Goal: Check status: Check status

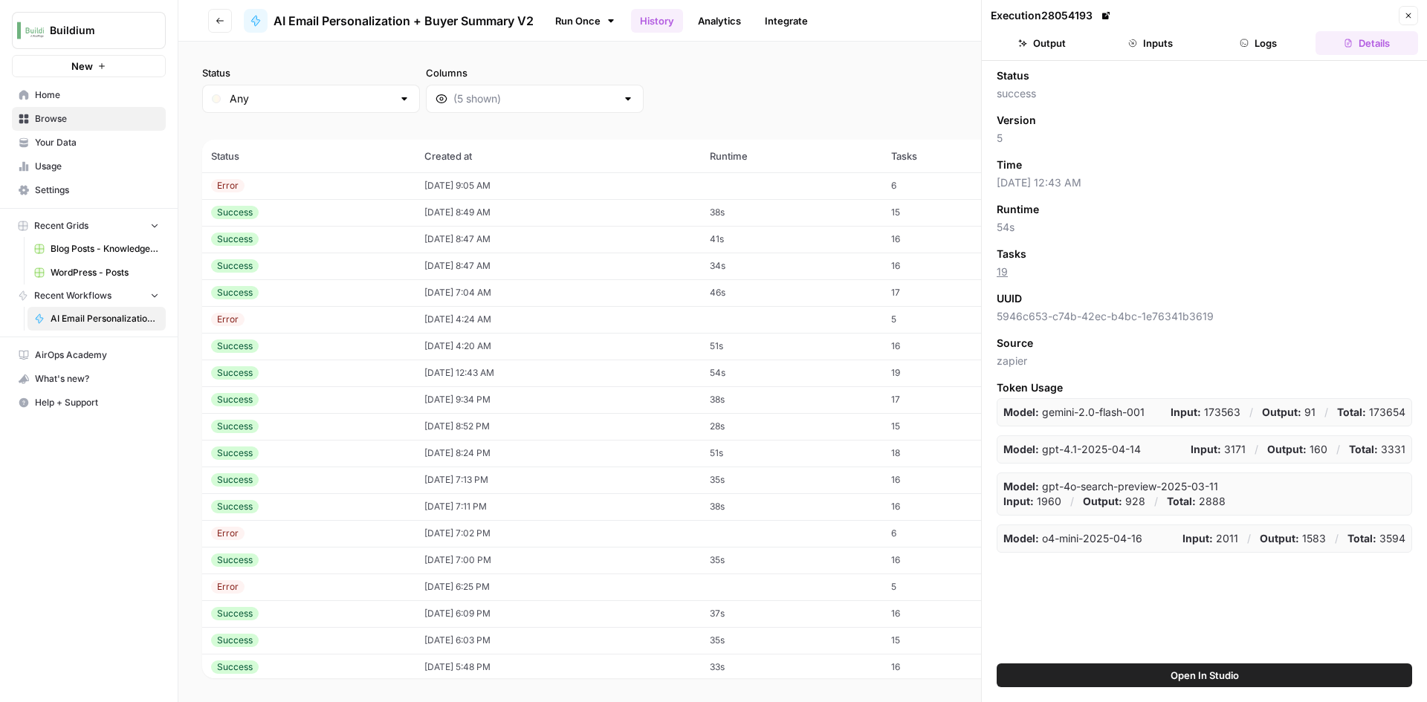
click at [532, 219] on td "[DATE] 8:49 AM" at bounding box center [557, 212] width 285 height 27
click at [1066, 59] on header "Execution 28067838 Close Output Inputs Logs Details" at bounding box center [1204, 30] width 445 height 61
click at [1051, 56] on header "Execution 28067838 Close Output Inputs Logs Details" at bounding box center [1204, 30] width 445 height 61
click at [1050, 43] on button "Output" at bounding box center [1042, 43] width 103 height 24
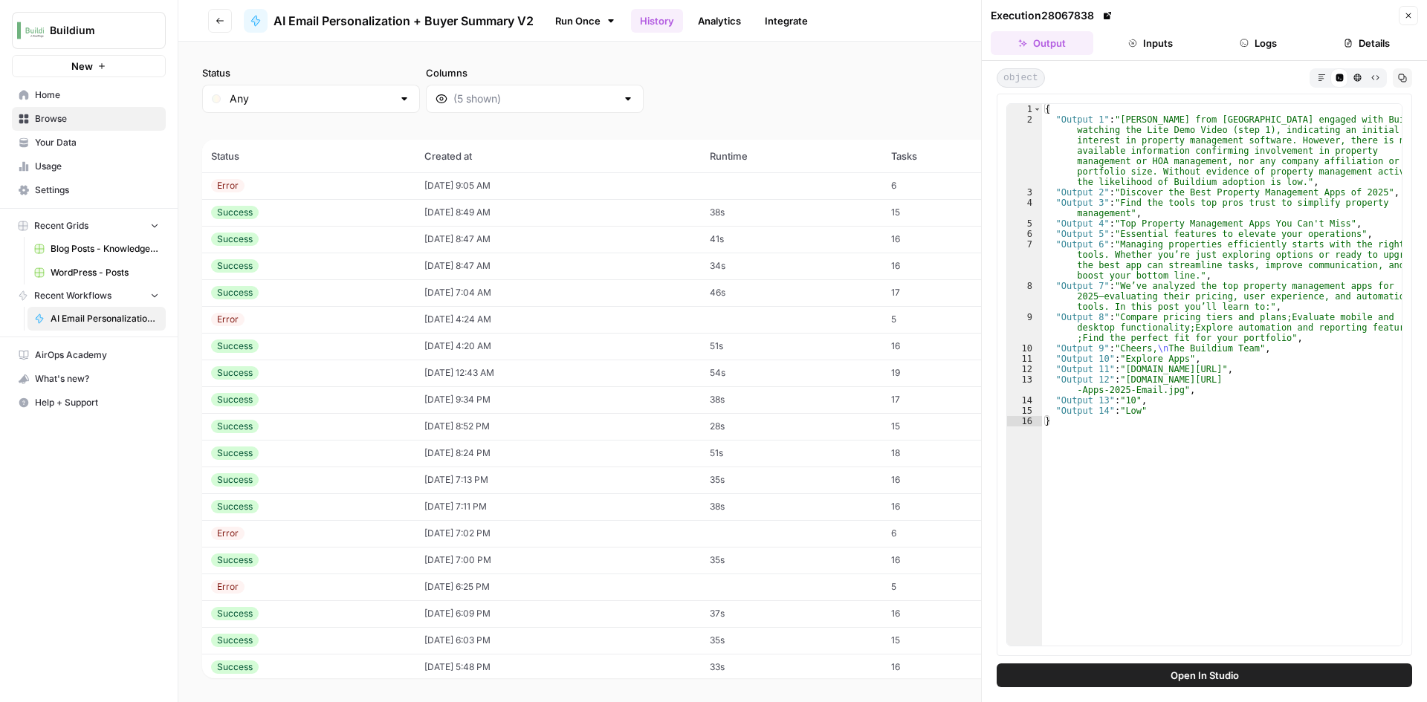
click at [294, 190] on div "Error" at bounding box center [308, 185] width 195 height 13
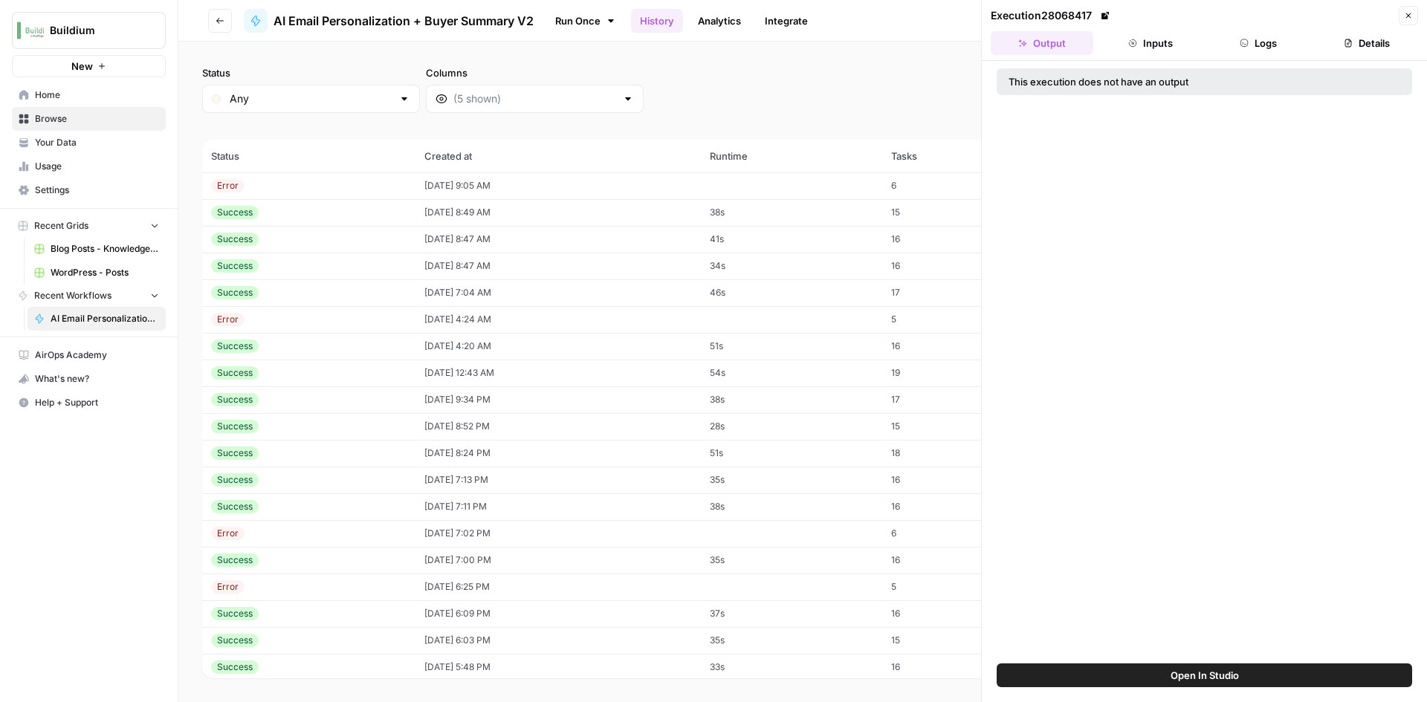
click at [1164, 44] on button "Inputs" at bounding box center [1150, 43] width 103 height 24
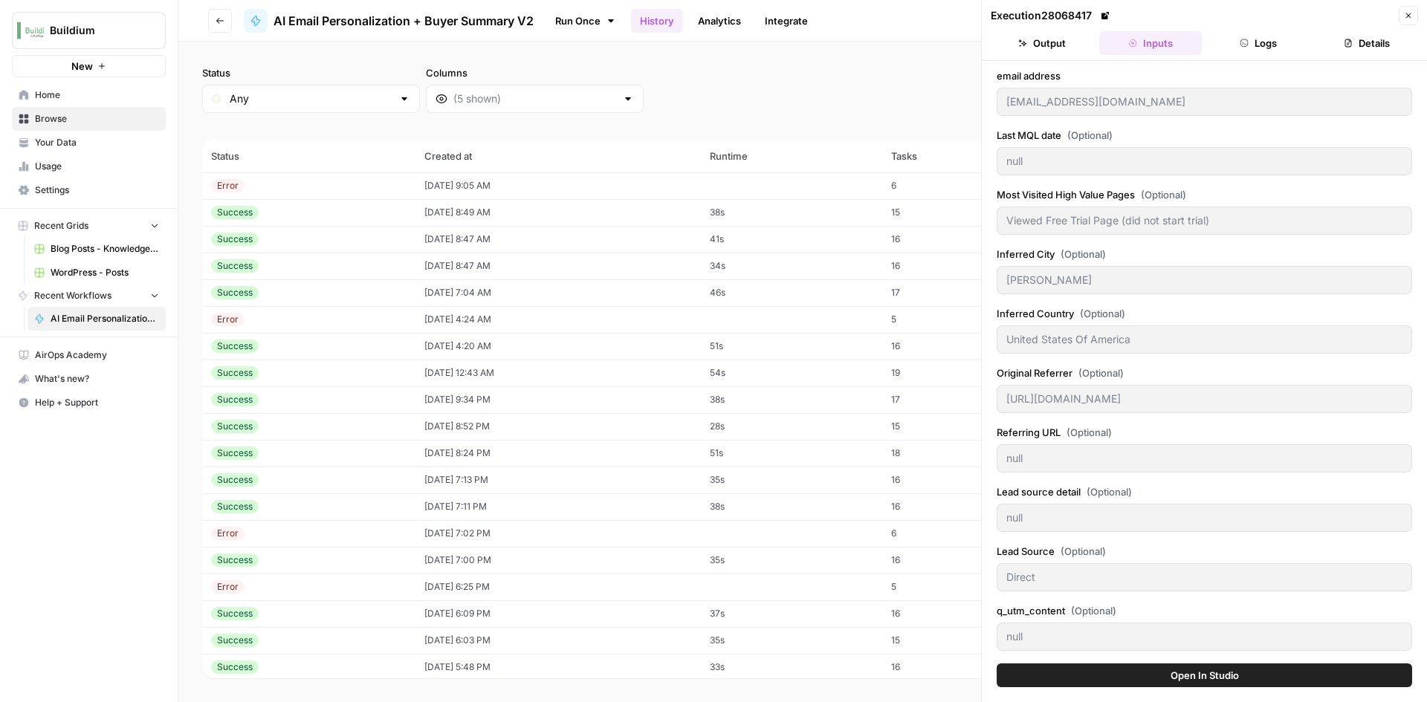
click at [1256, 44] on button "Logs" at bounding box center [1259, 43] width 103 height 24
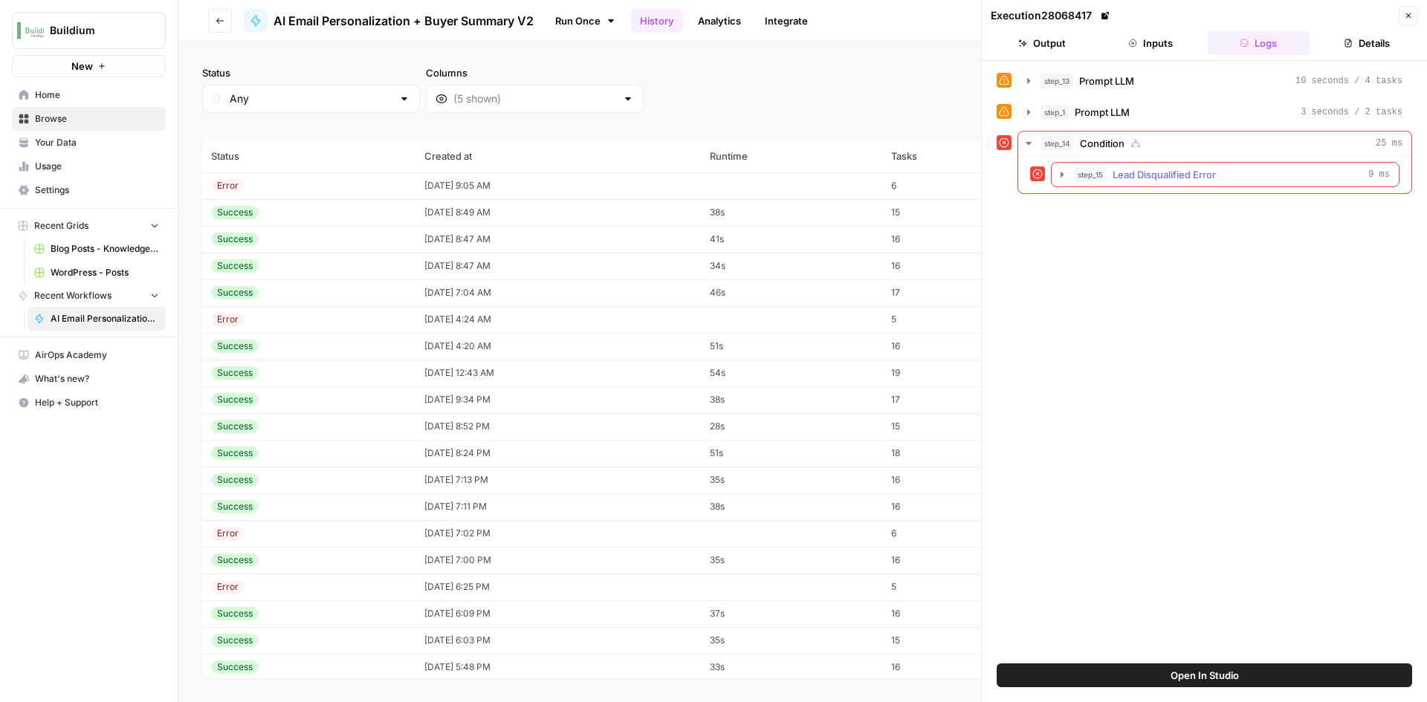
click at [1055, 175] on button "step_15 Lead Disqualified Error 9 ms" at bounding box center [1225, 175] width 347 height 24
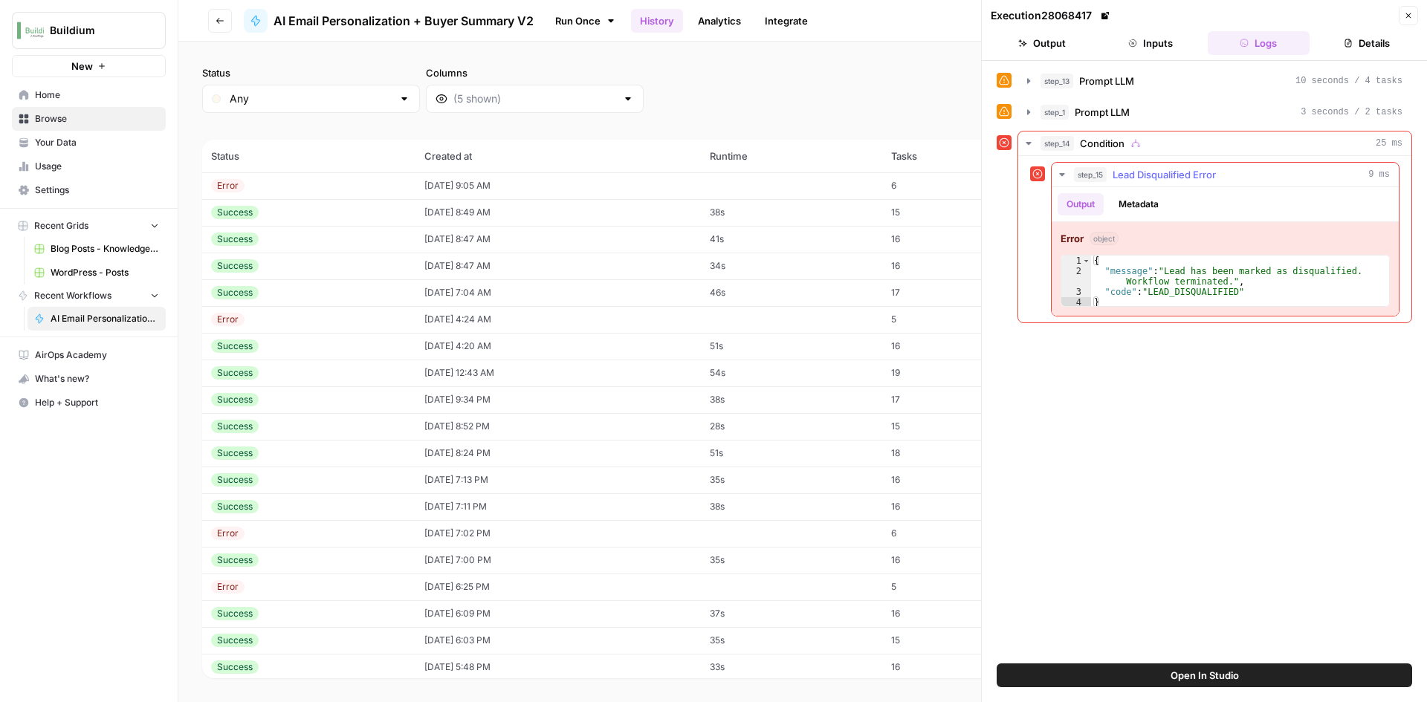
click at [1055, 175] on button "step_15 Lead Disqualified Error 9 ms" at bounding box center [1225, 175] width 347 height 24
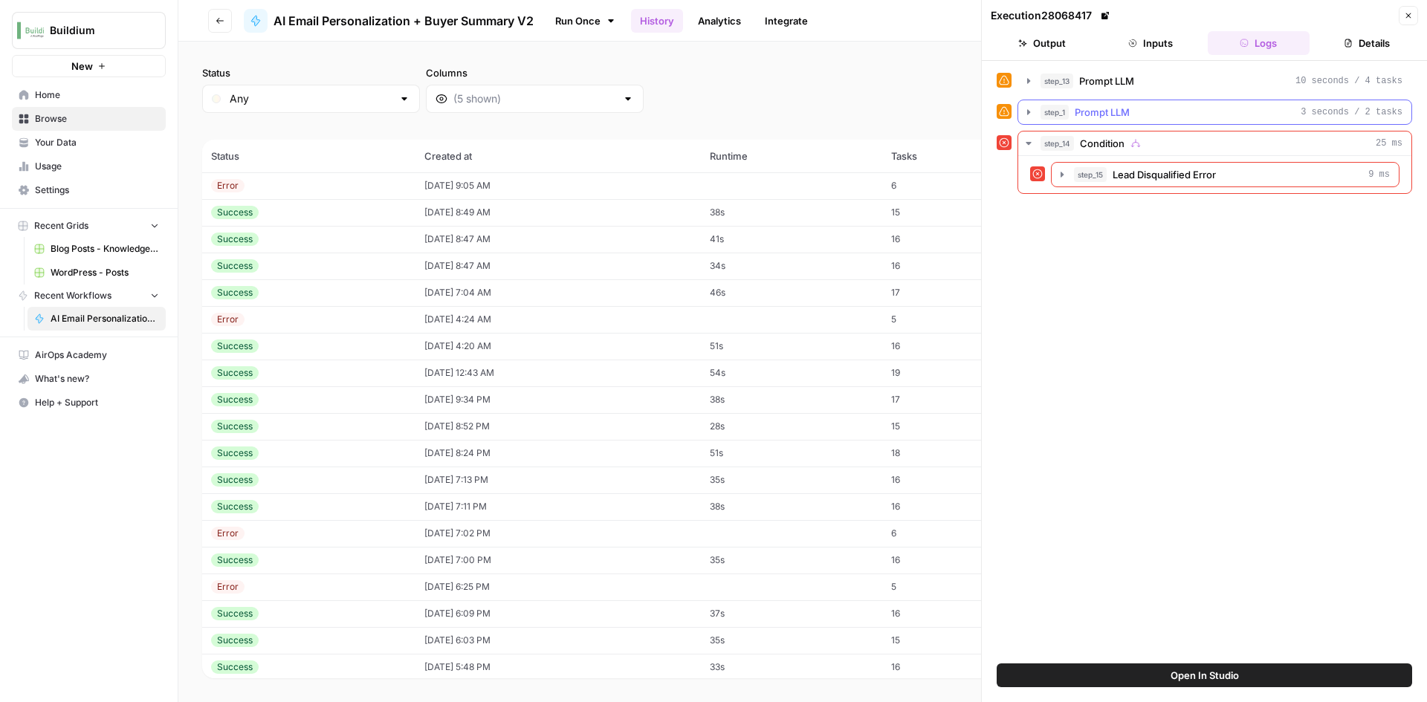
click at [1026, 110] on icon "button" at bounding box center [1029, 112] width 12 height 12
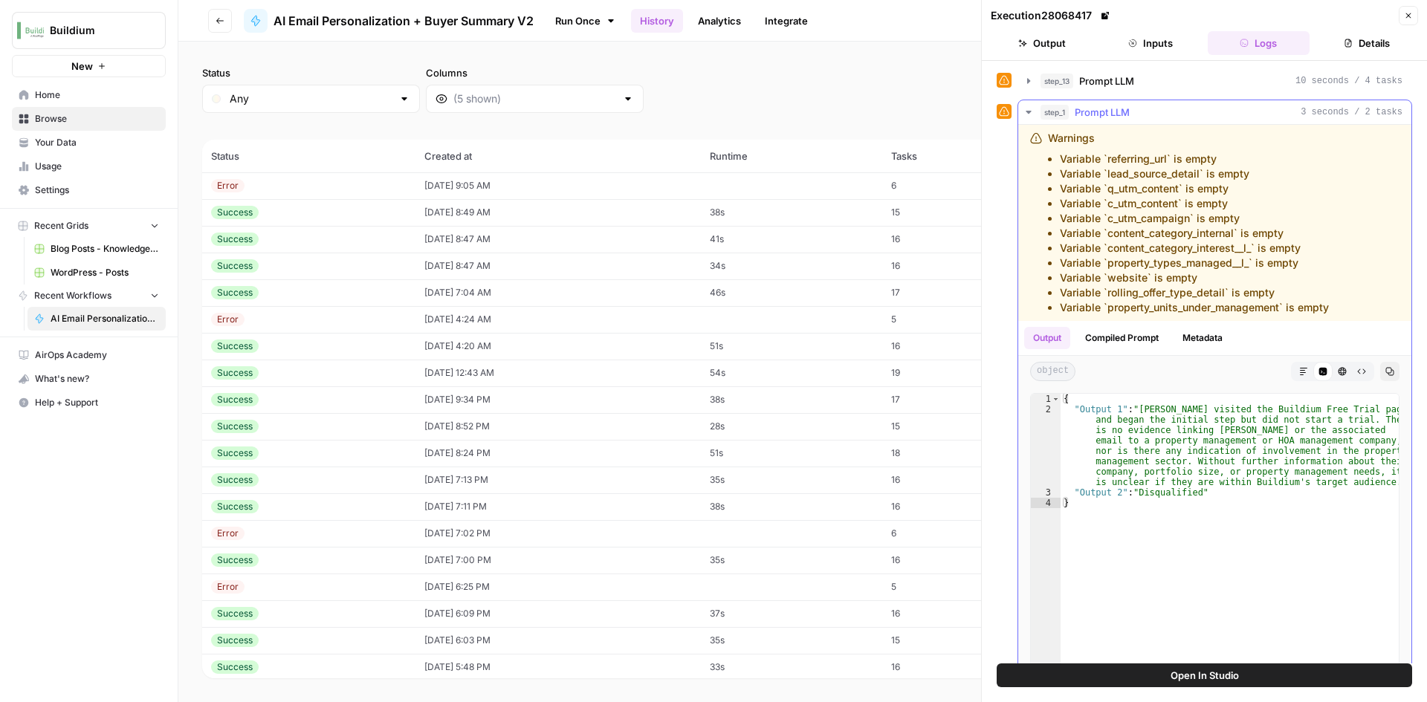
click at [1029, 114] on icon "button" at bounding box center [1028, 112] width 5 height 3
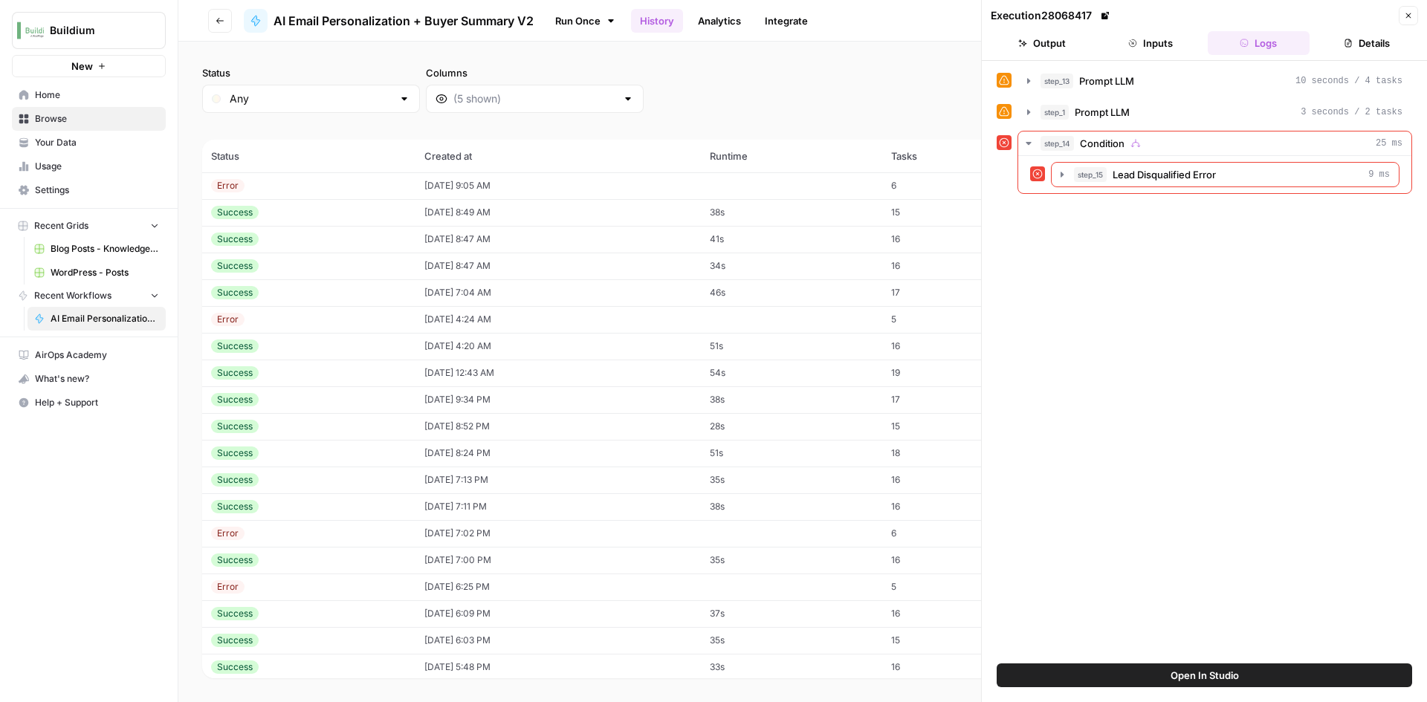
click at [1406, 17] on icon "button" at bounding box center [1408, 15] width 9 height 9
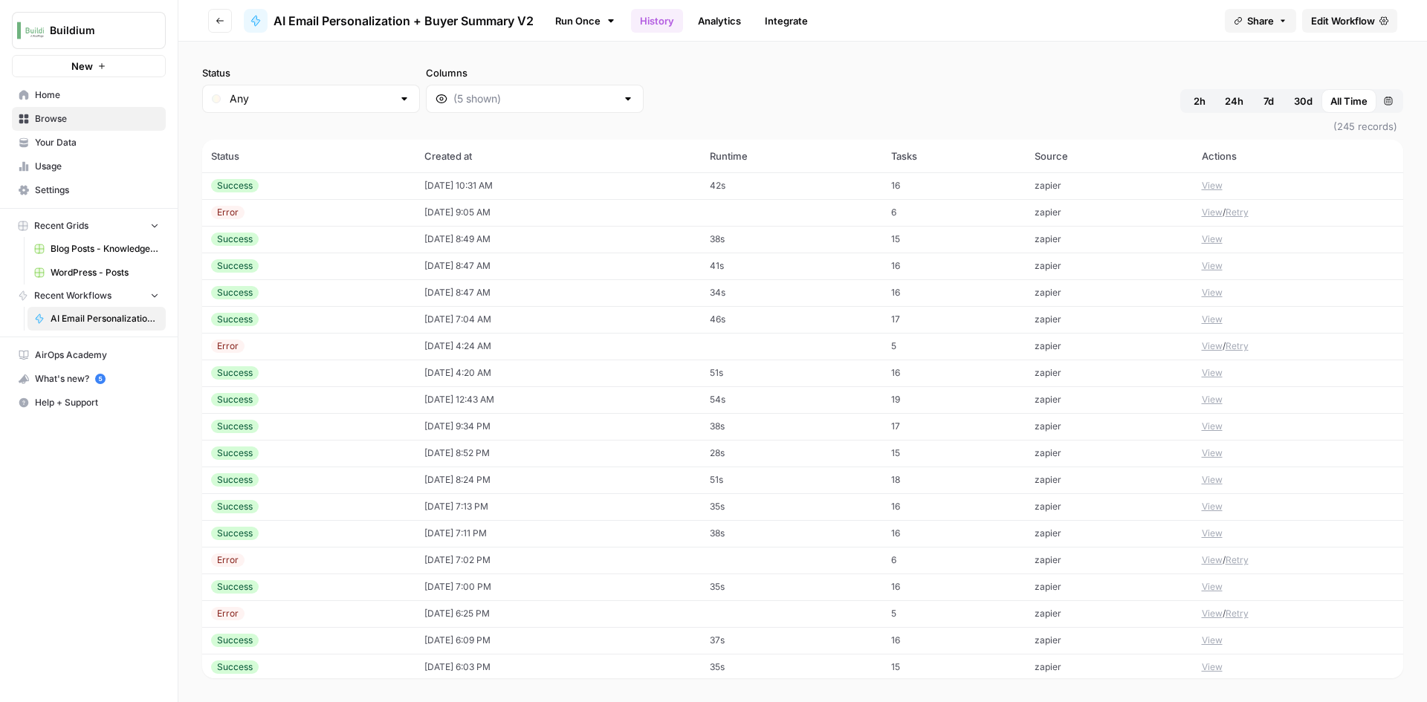
click at [598, 189] on td "08/26/25 at 10:31 AM" at bounding box center [557, 185] width 285 height 27
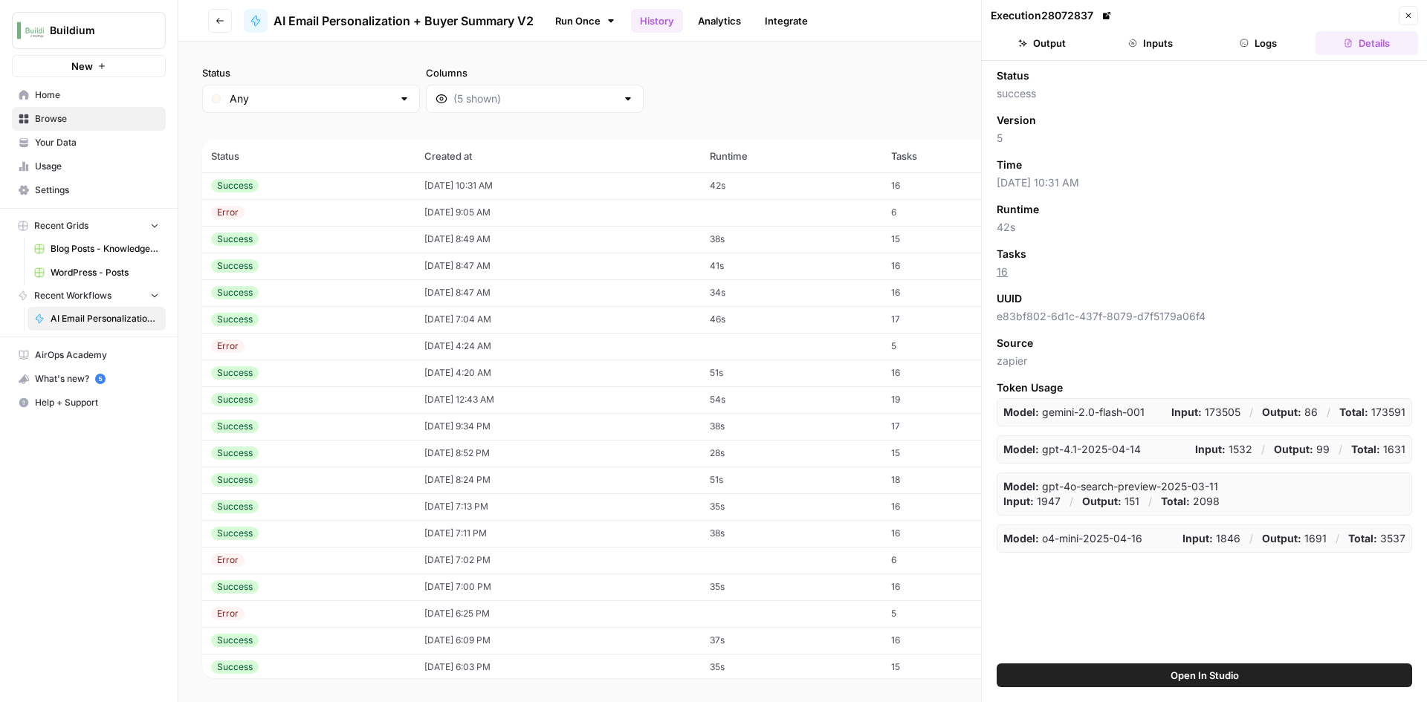
click at [1070, 54] on button "Output" at bounding box center [1042, 43] width 103 height 24
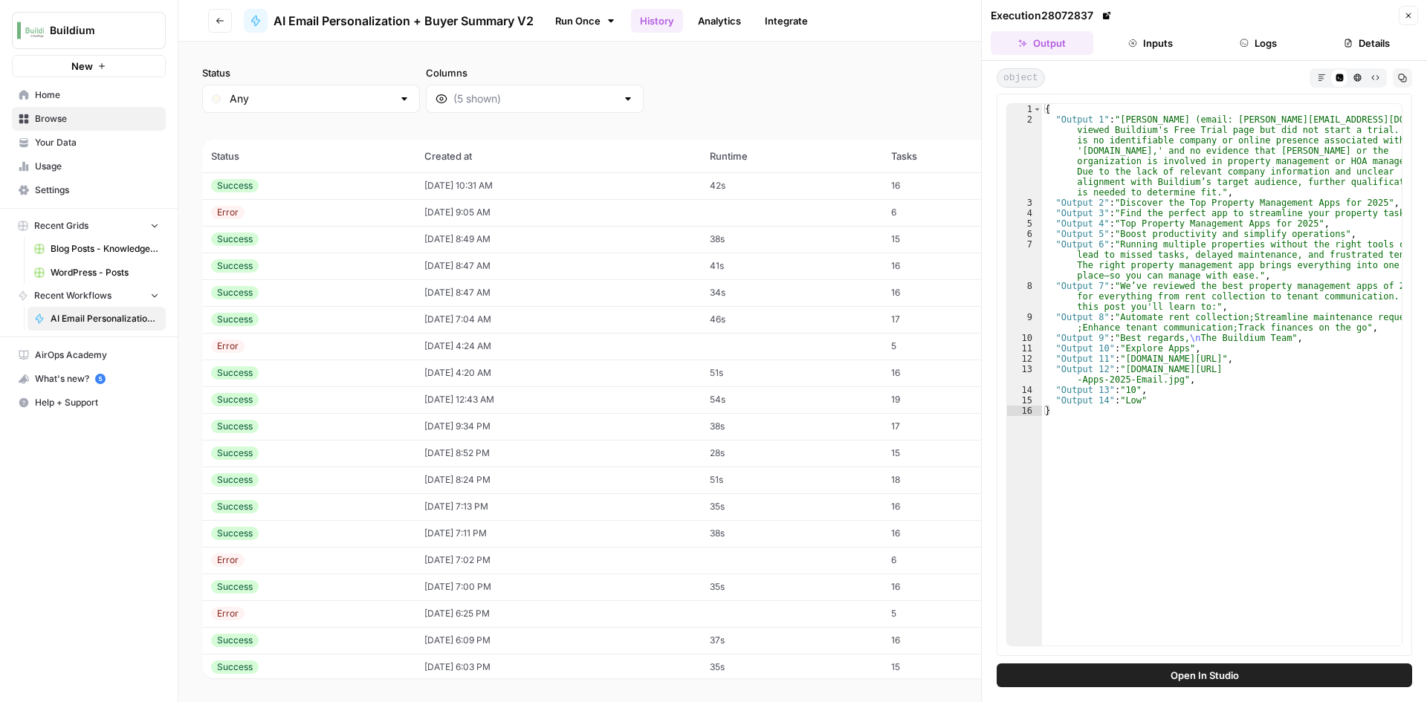
click at [1407, 11] on icon "button" at bounding box center [1408, 15] width 9 height 9
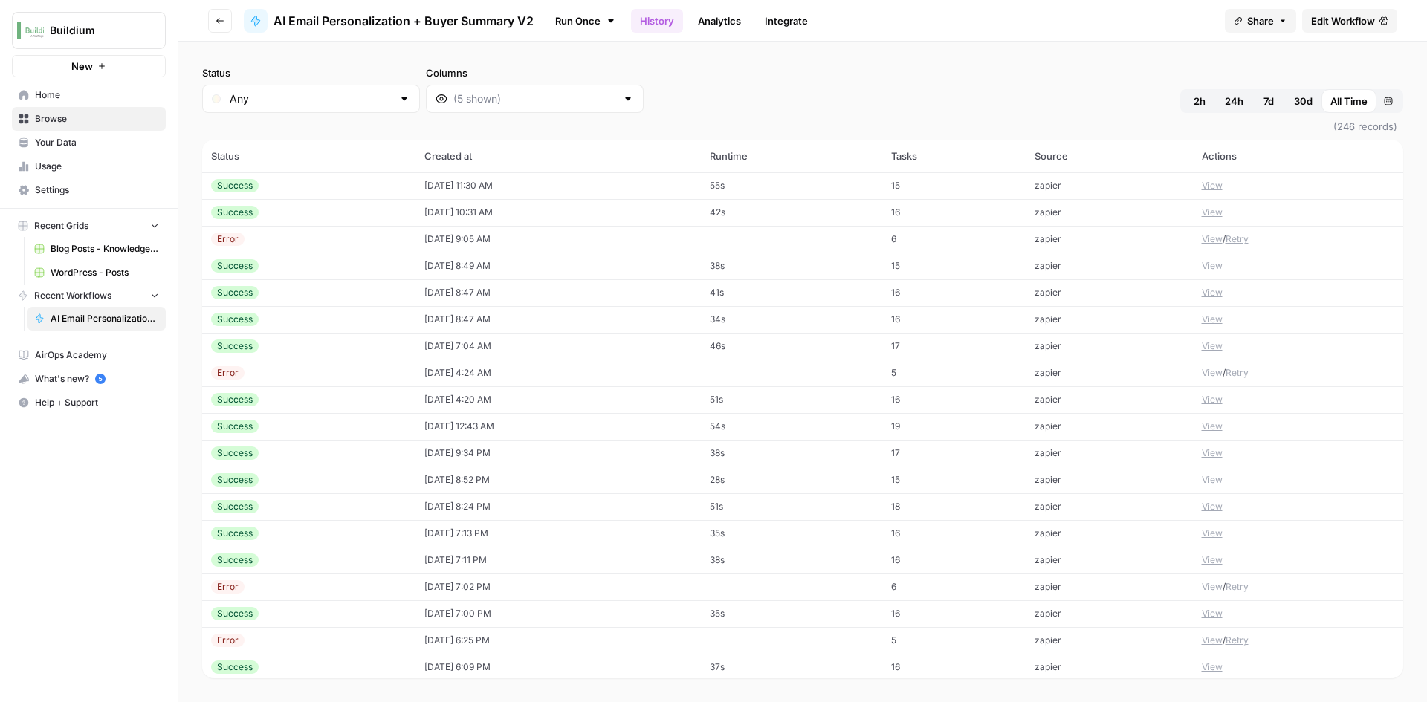
click at [537, 190] on td "[DATE] 11:30 AM" at bounding box center [557, 185] width 285 height 27
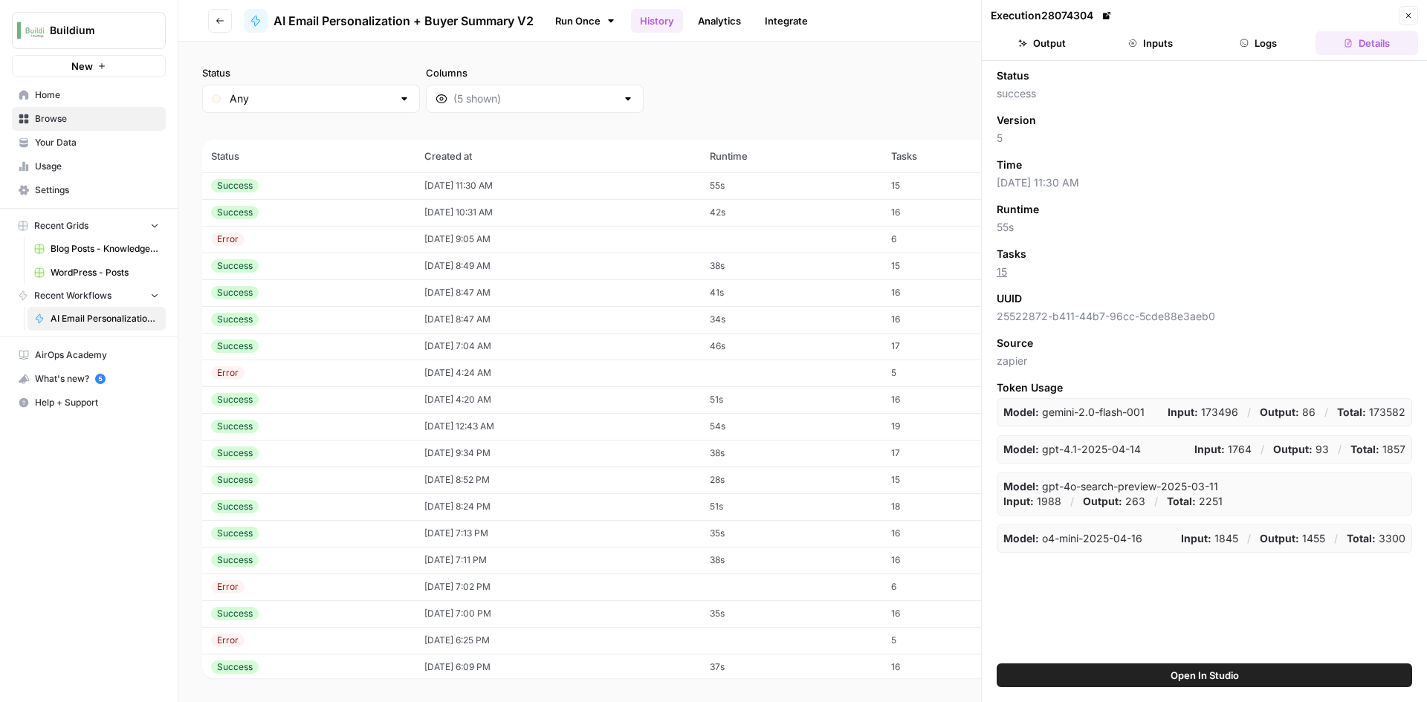
click at [1074, 49] on button "Output" at bounding box center [1042, 43] width 103 height 24
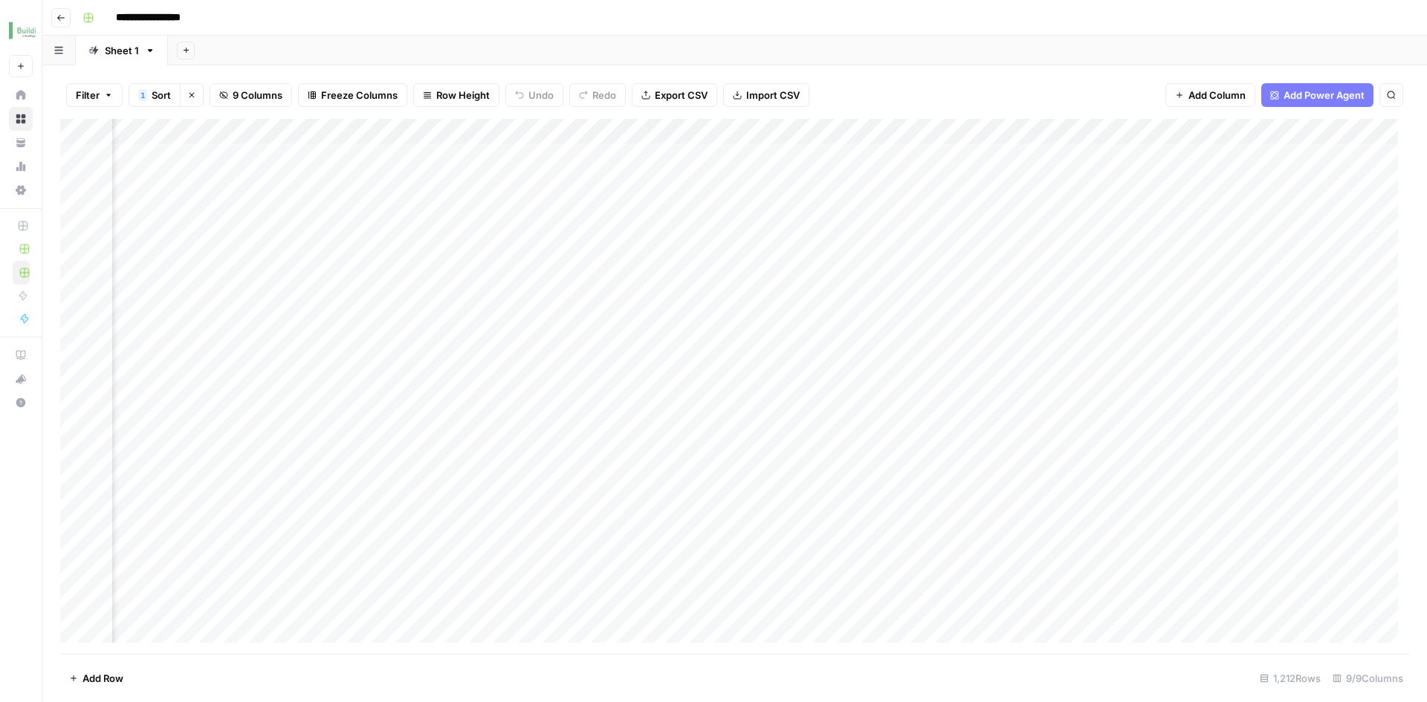
scroll to position [0, 207]
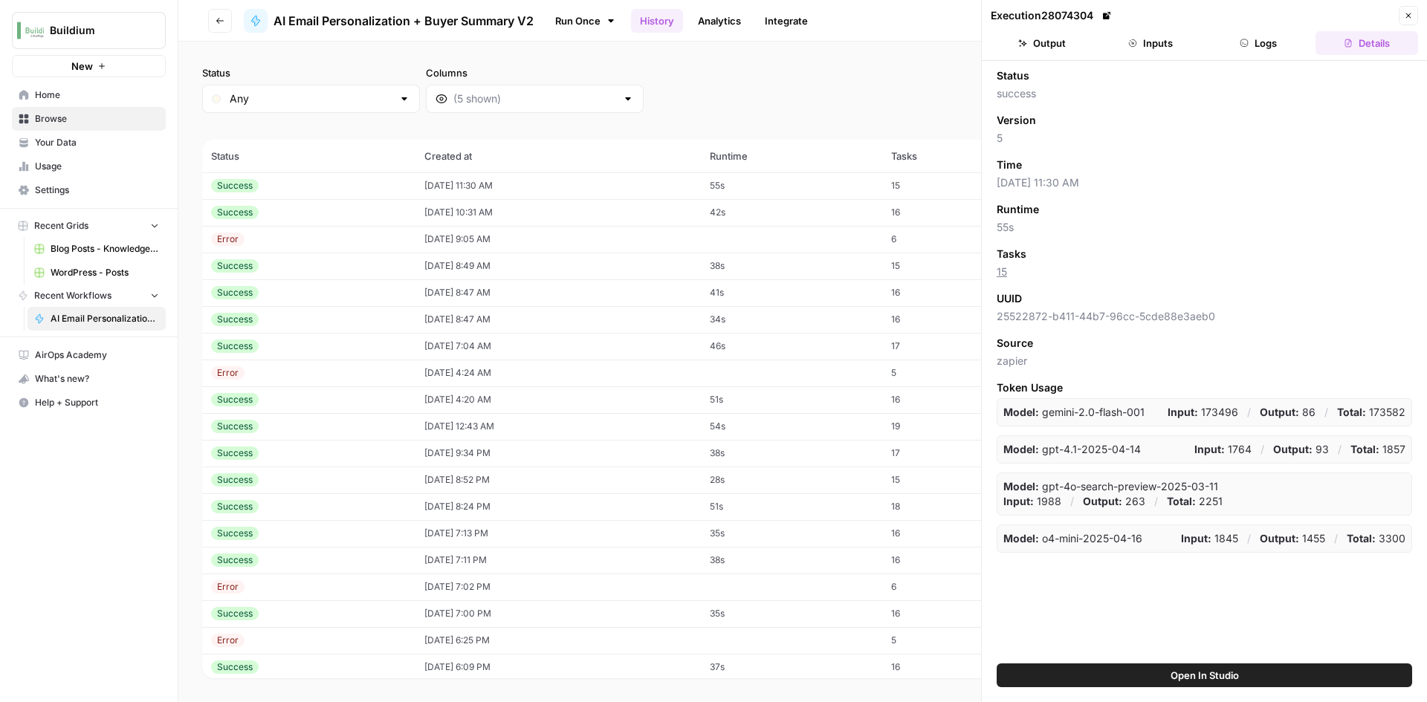
click at [372, 184] on div "Success" at bounding box center [308, 185] width 195 height 13
click at [523, 183] on td "[DATE] 11:30 AM" at bounding box center [557, 185] width 285 height 27
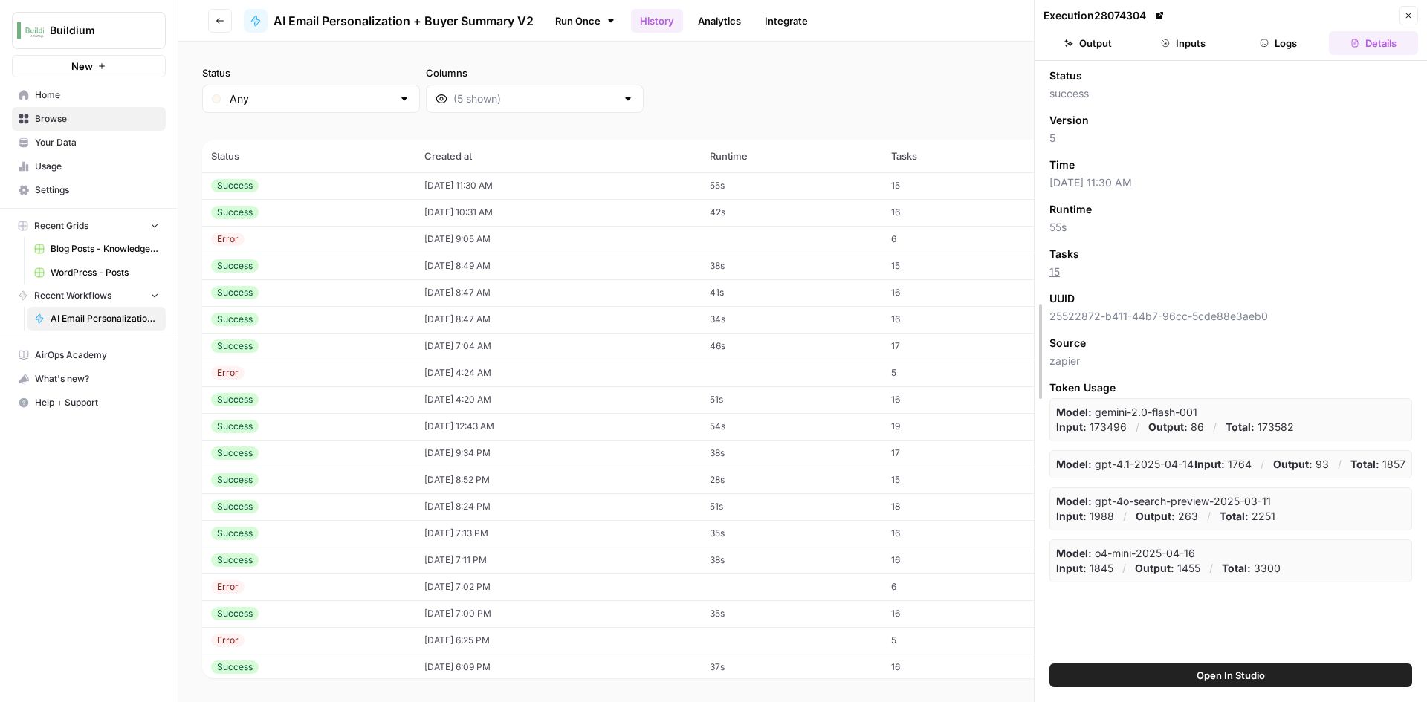
drag, startPoint x: 986, startPoint y: 360, endPoint x: 1038, endPoint y: 366, distance: 53.0
